Goal: Transaction & Acquisition: Purchase product/service

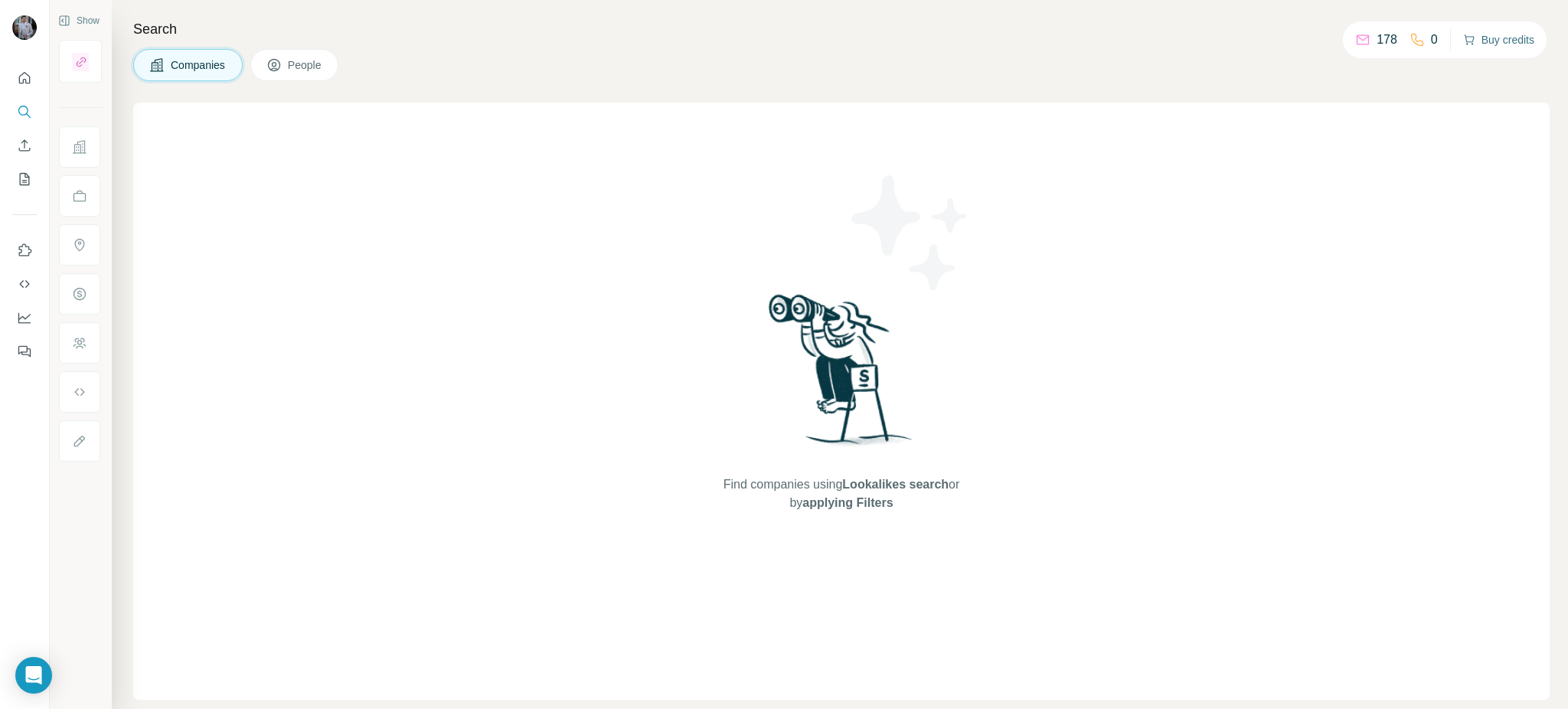
click at [1496, 41] on button "Buy credits" at bounding box center [1499, 40] width 71 height 21
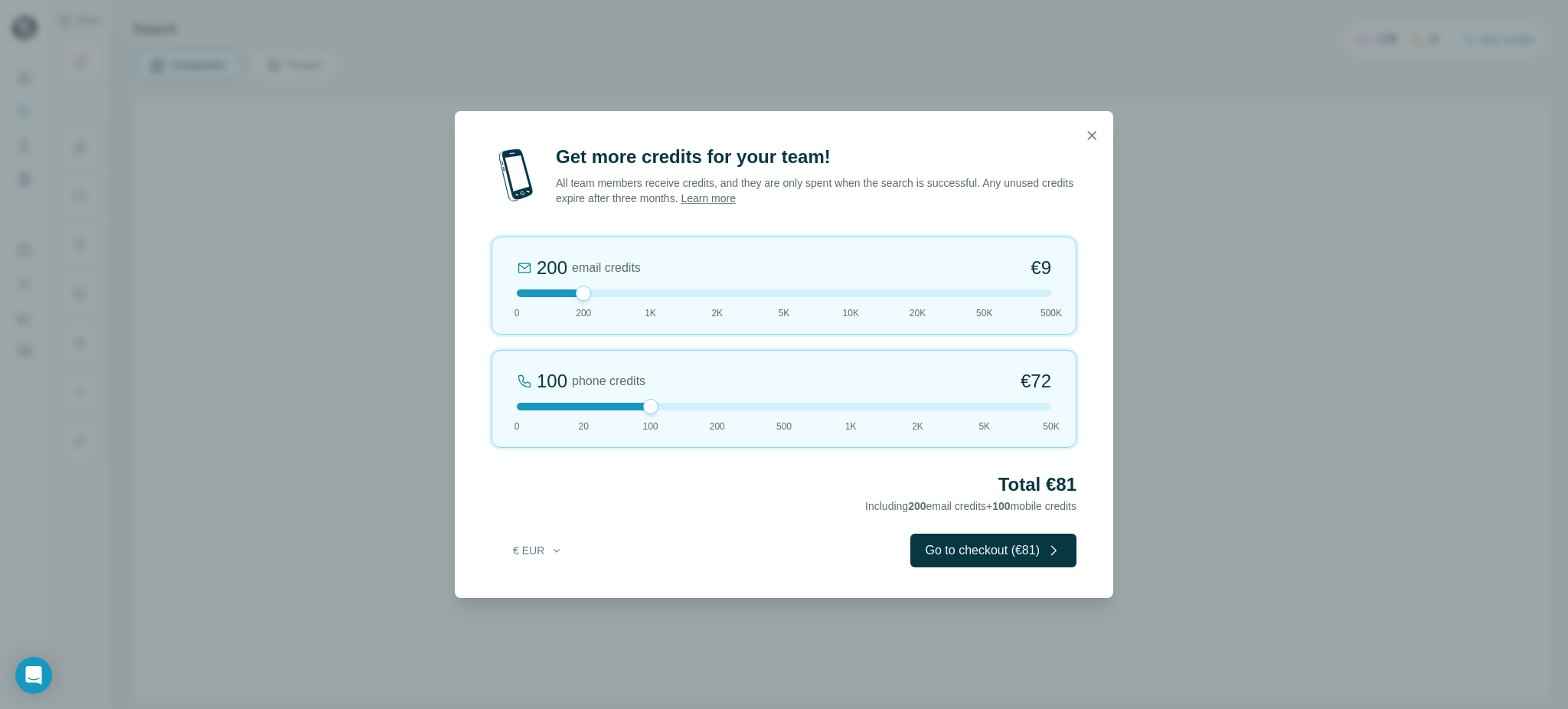
drag, startPoint x: 580, startPoint y: 410, endPoint x: 622, endPoint y: 410, distance: 42.0
click at [622, 410] on div at bounding box center [784, 407] width 534 height 8
drag, startPoint x: 651, startPoint y: 407, endPoint x: 597, endPoint y: 403, distance: 54.1
click at [597, 403] on div at bounding box center [784, 407] width 534 height 8
click at [644, 408] on div at bounding box center [784, 407] width 534 height 8
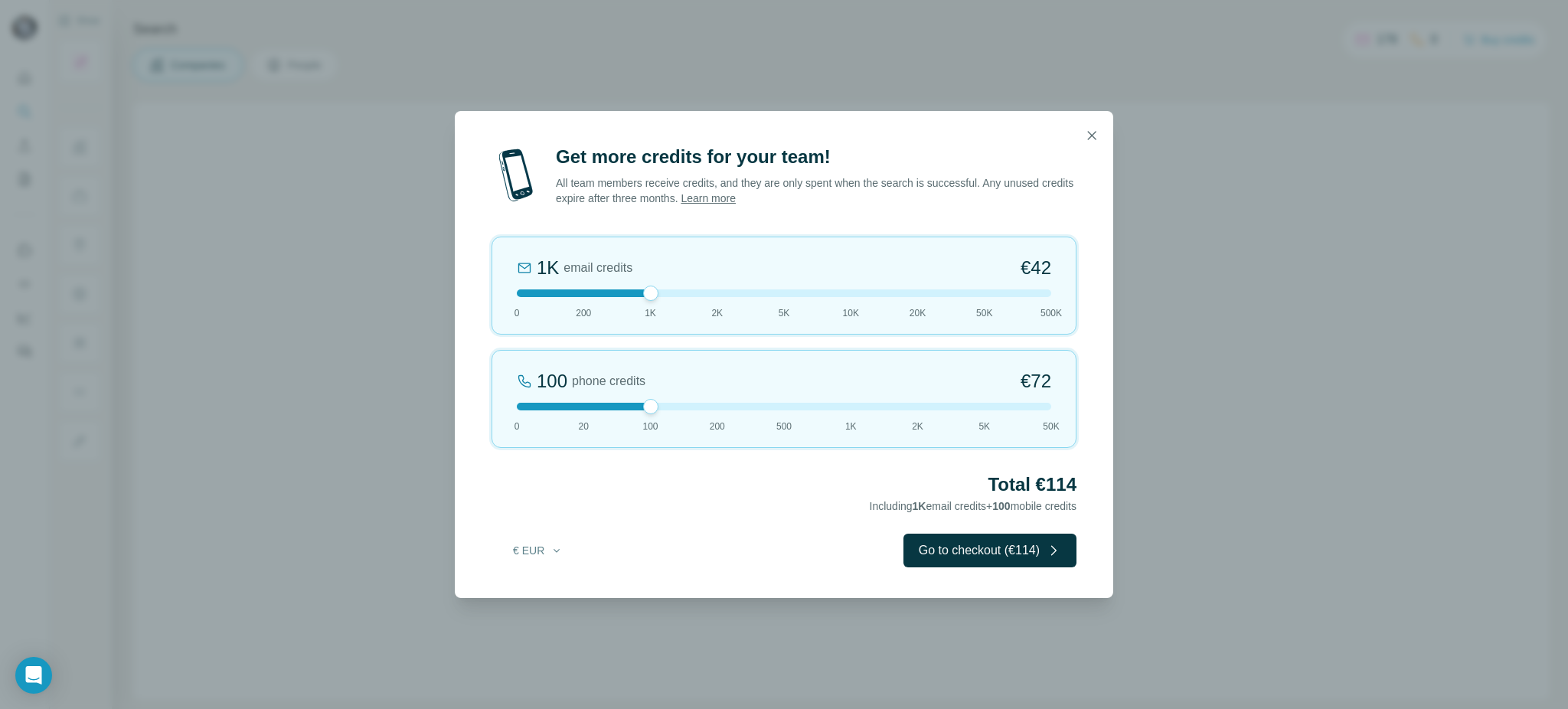
drag, startPoint x: 585, startPoint y: 297, endPoint x: 639, endPoint y: 304, distance: 54.5
click at [639, 304] on div "1K email credits €42 0 200 1K 2K 5K 10K 20K 50K 500K" at bounding box center [783, 286] width 585 height 98
drag, startPoint x: 645, startPoint y: 295, endPoint x: 614, endPoint y: 299, distance: 31.3
click at [614, 299] on div "200 email credits €9 0 200 1K 2K 5K 10K 20K 50K 500K" at bounding box center [783, 286] width 585 height 98
click at [646, 293] on div at bounding box center [784, 293] width 534 height 8
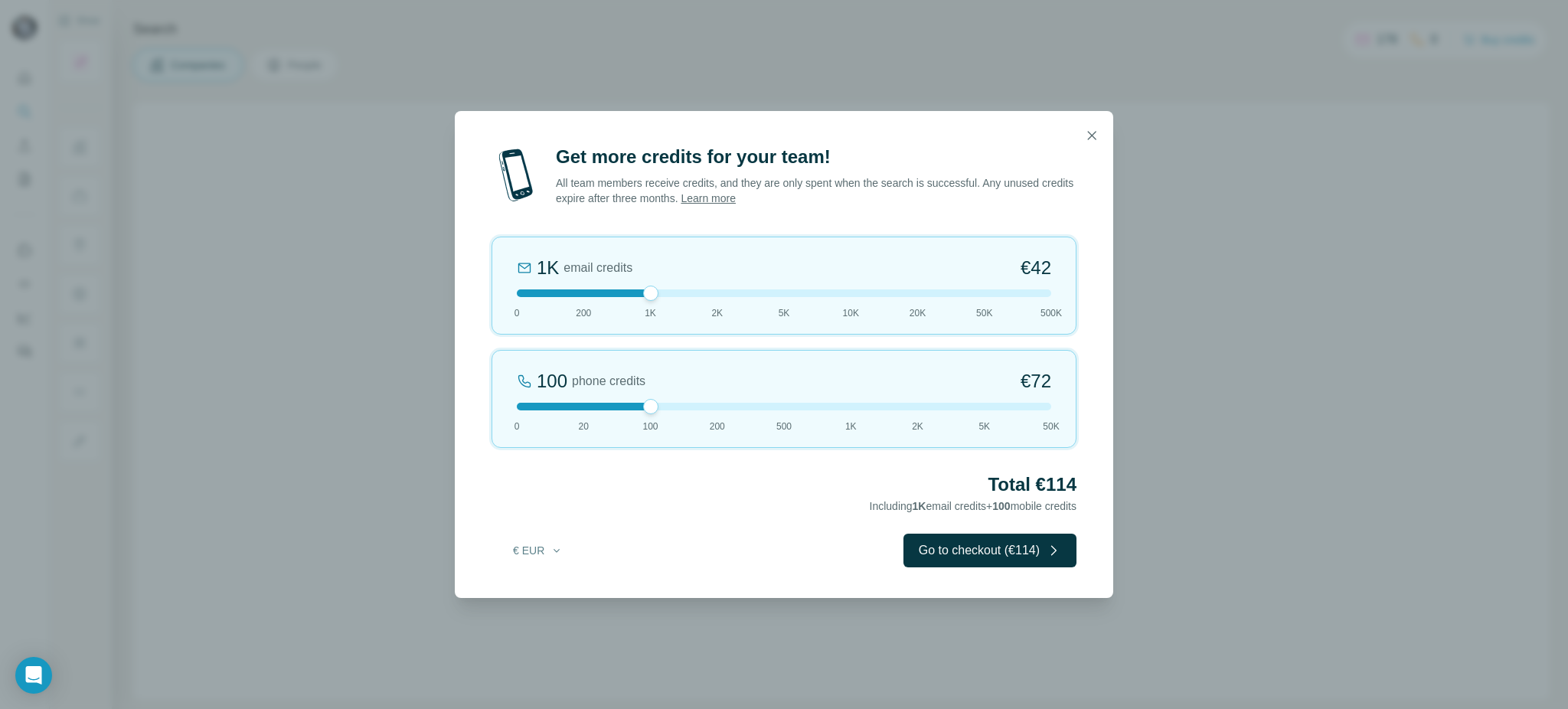
click at [616, 291] on div at bounding box center [784, 293] width 534 height 8
click at [643, 293] on div at bounding box center [784, 293] width 534 height 8
click at [715, 404] on div at bounding box center [784, 407] width 534 height 8
click at [1043, 403] on div at bounding box center [784, 407] width 534 height 8
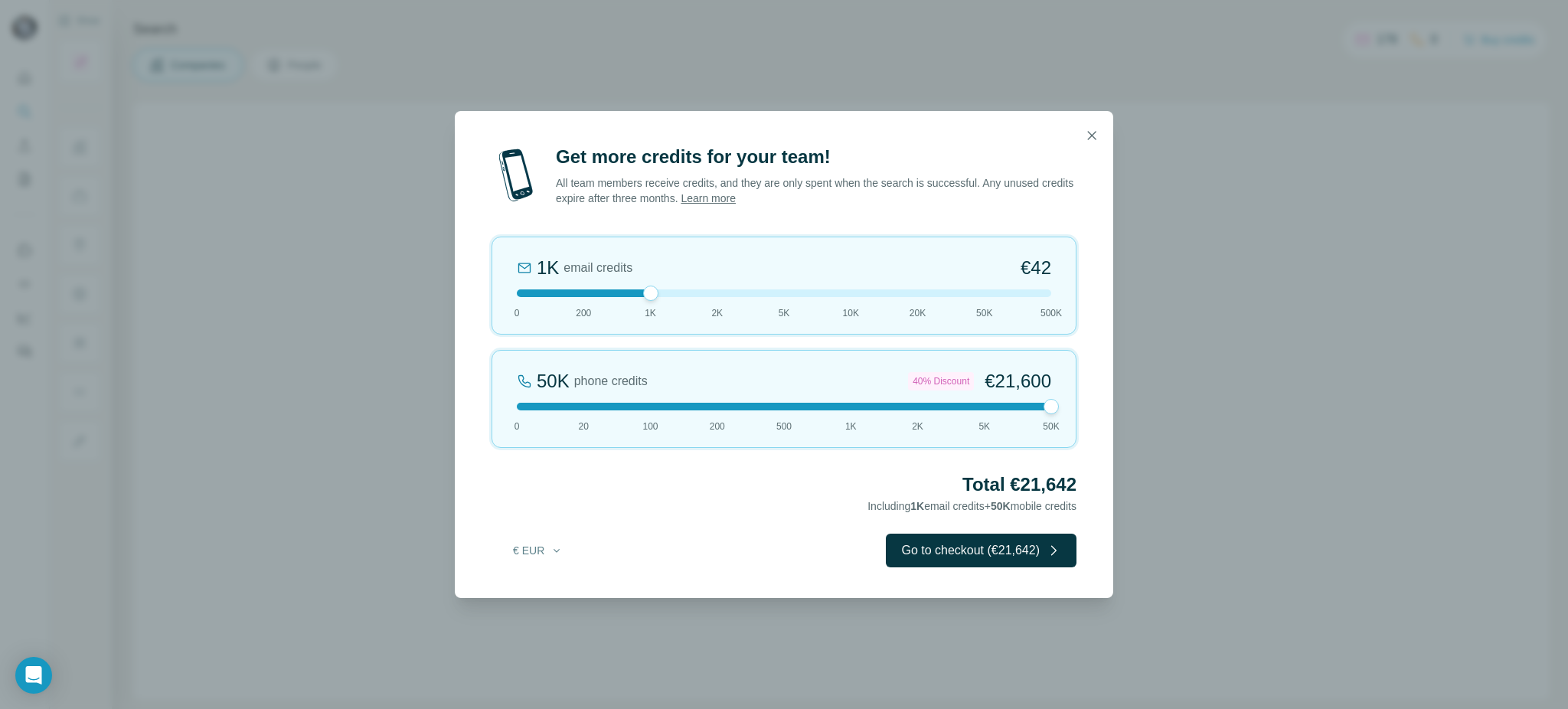
click at [985, 407] on div at bounding box center [784, 407] width 534 height 8
click at [712, 409] on div at bounding box center [784, 407] width 534 height 8
click at [655, 405] on div at bounding box center [784, 407] width 534 height 8
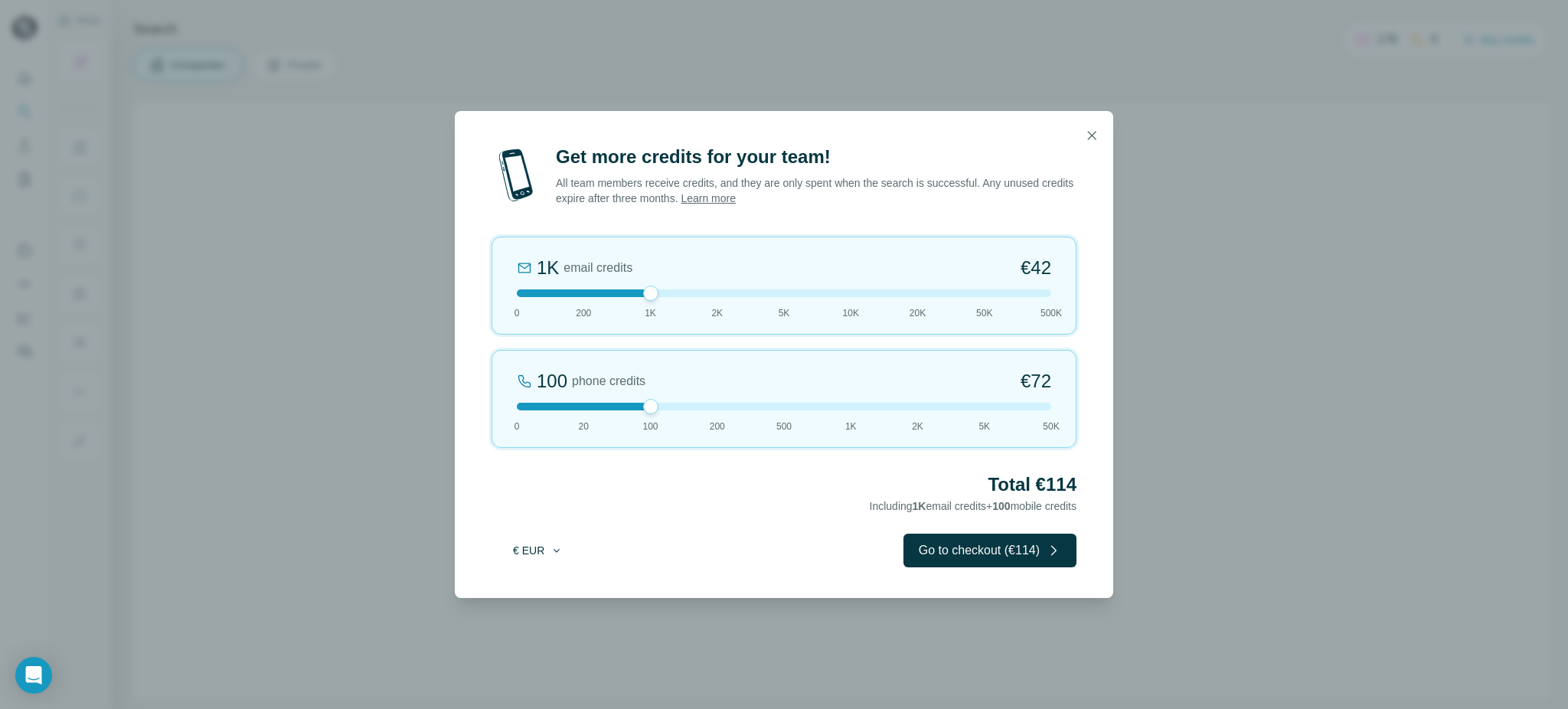
click at [562, 554] on icon "button" at bounding box center [557, 551] width 12 height 12
click at [618, 525] on div "Get more credits for your team! All team members receive credits, and they are …" at bounding box center [784, 371] width 659 height 453
